Goal: Task Accomplishment & Management: Manage account settings

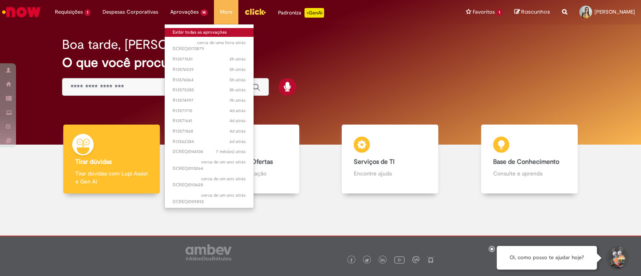
click at [190, 28] on link "Exibir todas as aprovações" at bounding box center [209, 32] width 89 height 9
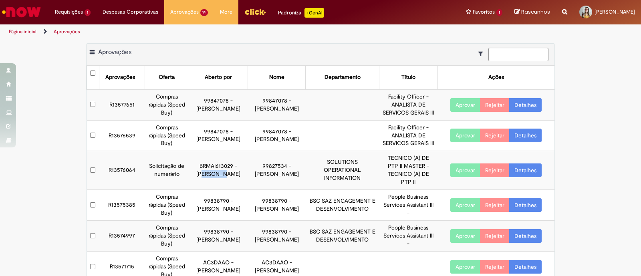
drag, startPoint x: 196, startPoint y: 187, endPoint x: 235, endPoint y: 185, distance: 39.3
click at [235, 185] on td "BRMAI613029 - Barbara MagrinRiveraFloriano" at bounding box center [218, 170] width 59 height 39
click at [220, 190] on td "BRMAI613029 - Barbara MagrinRiveraFloriano" at bounding box center [218, 170] width 59 height 39
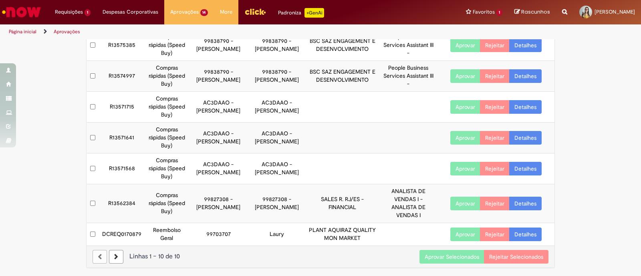
scroll to position [174, 0]
click at [428, 257] on button "Aprovar Selecionados" at bounding box center [451, 257] width 65 height 14
